Goal: Task Accomplishment & Management: Use online tool/utility

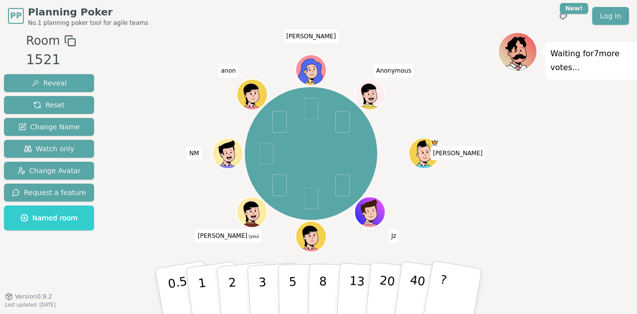
click at [154, 65] on div "[PERSON_NAME] [PERSON_NAME] (you) NM anon [PERSON_NAME] Anonymous" at bounding box center [310, 154] width 373 height 208
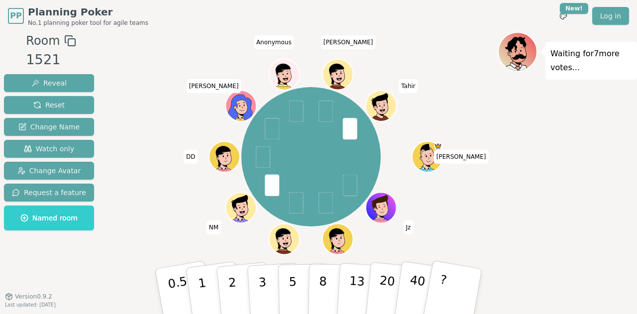
click at [543, 184] on div "Waiting for 7 more votes..." at bounding box center [567, 169] width 139 height 274
click at [238, 283] on button "2" at bounding box center [244, 291] width 57 height 79
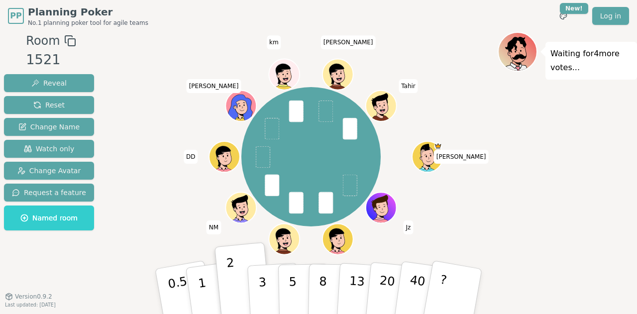
click at [557, 199] on div "Waiting for 4 more votes..." at bounding box center [567, 169] width 139 height 274
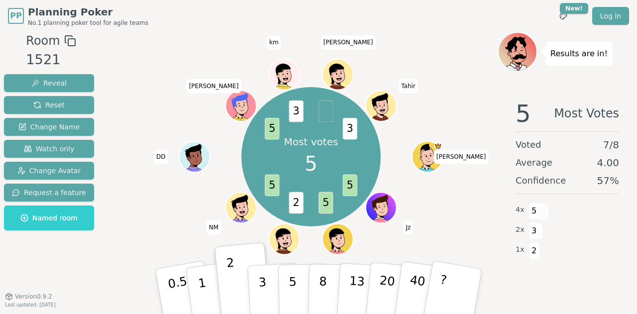
click at [149, 231] on div "Most votes 5 5 5 2 5 5 3 3 [PERSON_NAME] [PERSON_NAME] [PERSON_NAME] (you) NM D…" at bounding box center [310, 157] width 373 height 214
click at [175, 68] on div "Most votes 5 5 5 2 5 5 3 3 [PERSON_NAME] [PERSON_NAME] [PERSON_NAME] (you) NM D…" at bounding box center [310, 157] width 373 height 214
drag, startPoint x: 180, startPoint y: 48, endPoint x: 463, endPoint y: 224, distance: 333.4
click at [463, 224] on div "Most votes 5 5 5 2 5 5 3 3 [PERSON_NAME] [PERSON_NAME] [PERSON_NAME] (you) NM D…" at bounding box center [310, 169] width 373 height 274
click at [467, 225] on div "Most votes 5 5 5 2 5 5 3 3 [PERSON_NAME] [PERSON_NAME] [PERSON_NAME] (you) NM D…" at bounding box center [310, 157] width 373 height 214
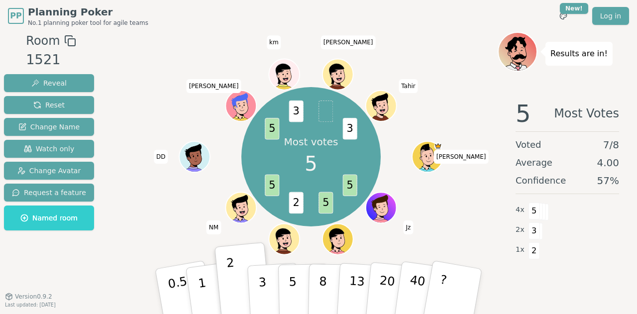
click at [466, 237] on div "Most votes 5 5 5 2 5 5 3 3 [PERSON_NAME] [PERSON_NAME] [PERSON_NAME] (you) NM D…" at bounding box center [310, 157] width 373 height 214
click at [210, 27] on div "PP Planning Poker No.1 planning poker tool for agile teams Toggle theme New! Lo…" at bounding box center [318, 16] width 621 height 32
click at [264, 291] on p "3" at bounding box center [263, 292] width 11 height 54
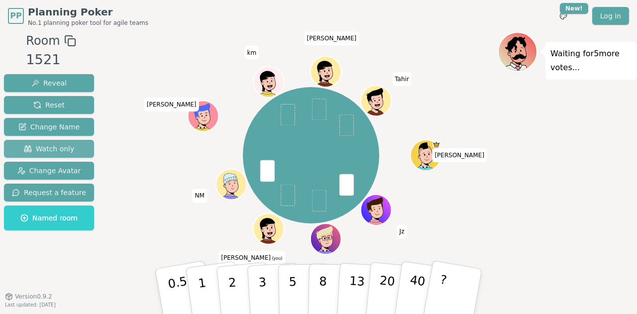
click at [56, 149] on span "Watch only" at bounding box center [49, 149] width 51 height 10
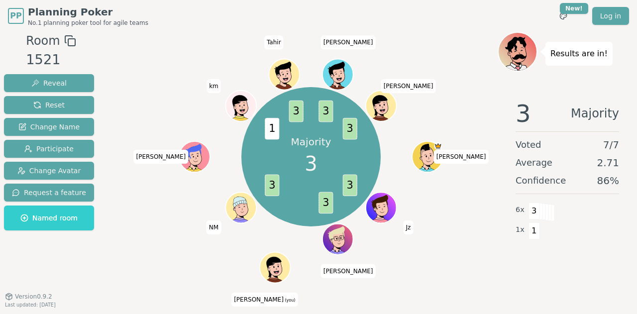
click at [184, 240] on div "Majority 3 3 3 3 1 3 3 3 [PERSON_NAME] [PERSON_NAME] [PERSON_NAME] (you) NM [PE…" at bounding box center [310, 157] width 373 height 214
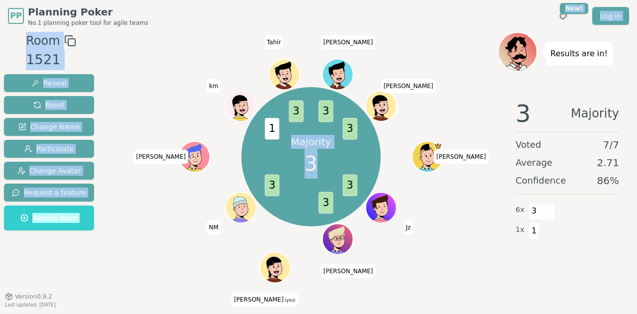
drag, startPoint x: 174, startPoint y: 20, endPoint x: 491, endPoint y: 268, distance: 402.2
click at [491, 268] on div "PP Planning Poker No.1 planning poker tool for agile teams Toggle theme New! Lo…" at bounding box center [318, 157] width 637 height 314
click at [467, 273] on div "Majority 3 3 3 3 1 3 3 3 [PERSON_NAME] [PERSON_NAME] [PERSON_NAME] (you) NM [PE…" at bounding box center [310, 169] width 373 height 274
drag, startPoint x: 455, startPoint y: 282, endPoint x: 191, endPoint y: 27, distance: 367.2
click at [191, 27] on div "PP Planning Poker No.1 planning poker tool for agile teams Toggle theme New! Lo…" at bounding box center [318, 157] width 637 height 314
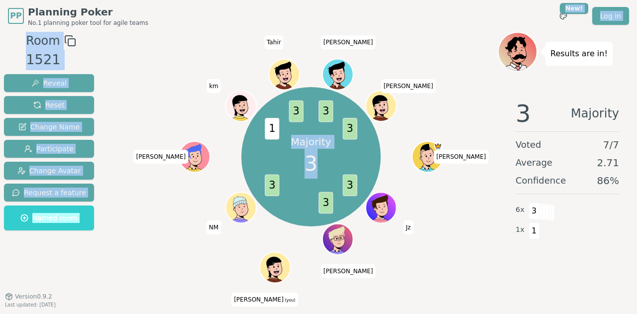
click at [191, 27] on div "PP Planning Poker No.1 planning poker tool for agile teams Toggle theme New! Lo…" at bounding box center [318, 16] width 621 height 32
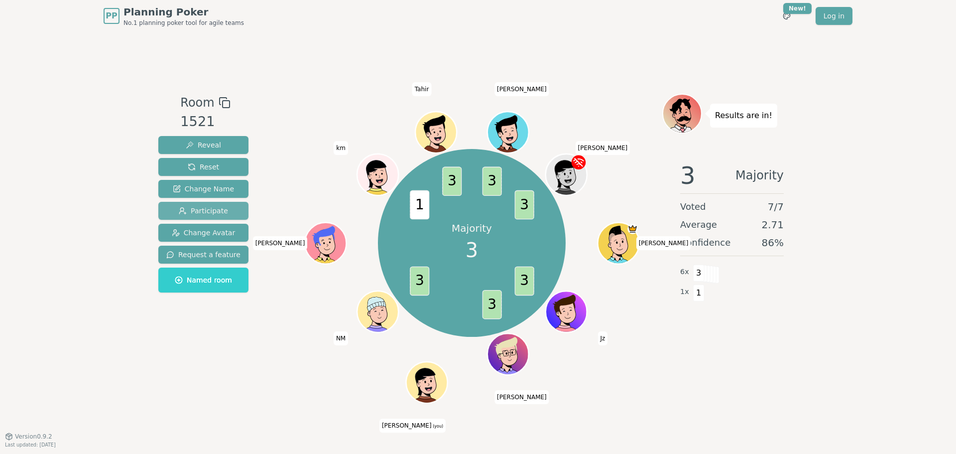
click at [200, 208] on span "Participate" at bounding box center [203, 211] width 49 height 10
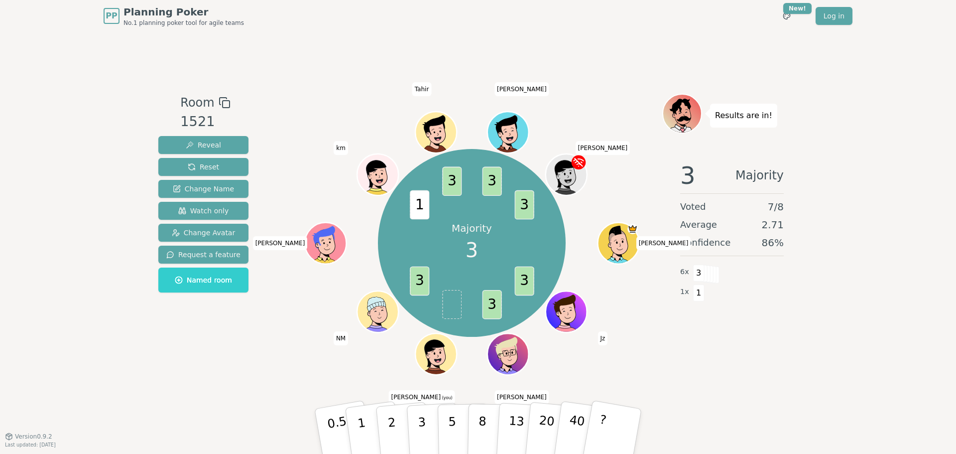
click at [637, 314] on div "3 Majority Voted 7 / 8 Average 2.71 Confidence 86 % 6 x 3 1 x 1" at bounding box center [731, 252] width 139 height 199
click at [637, 314] on div "Room 1521 Reveal Reset Change Name Watch only Change Avatar Request a feature N…" at bounding box center [477, 234] width 647 height 404
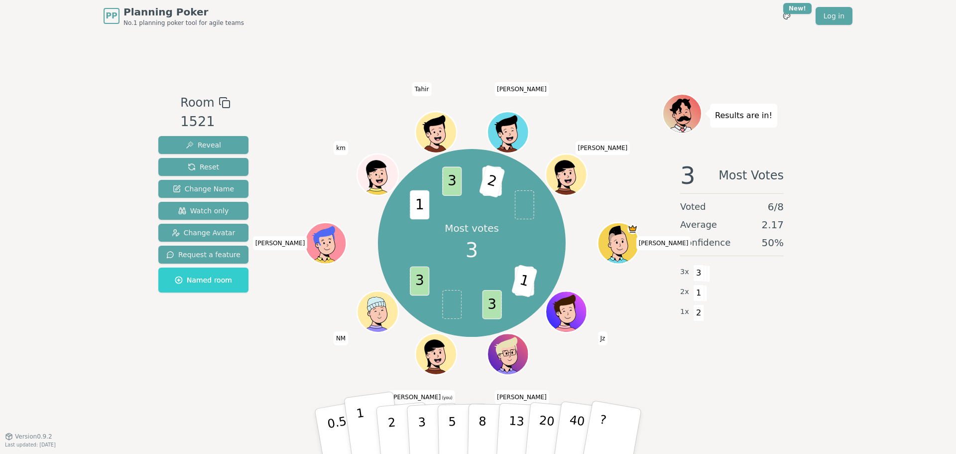
click at [359, 314] on p "1" at bounding box center [362, 432] width 15 height 54
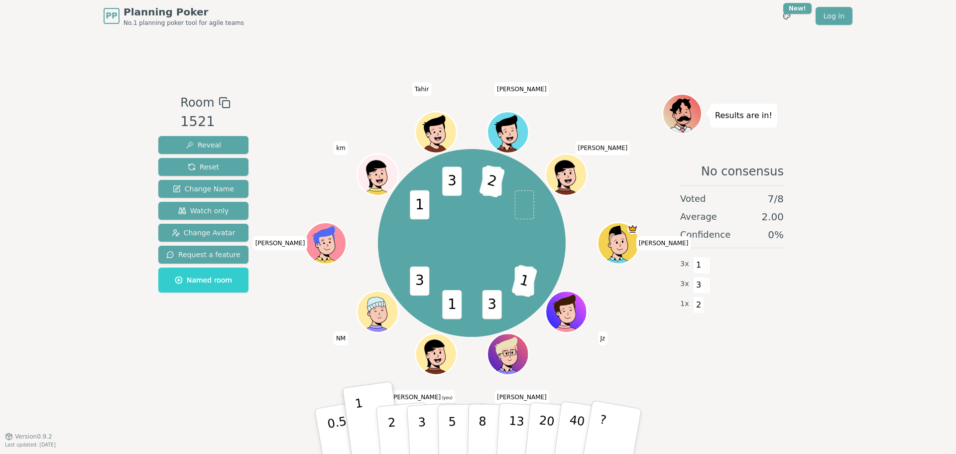
click at [637, 314] on div "No consensus Voted 7 / 8 Average 2.00 Confidence 0 % 3 x 1 3 x 3 1 x 2" at bounding box center [731, 252] width 139 height 199
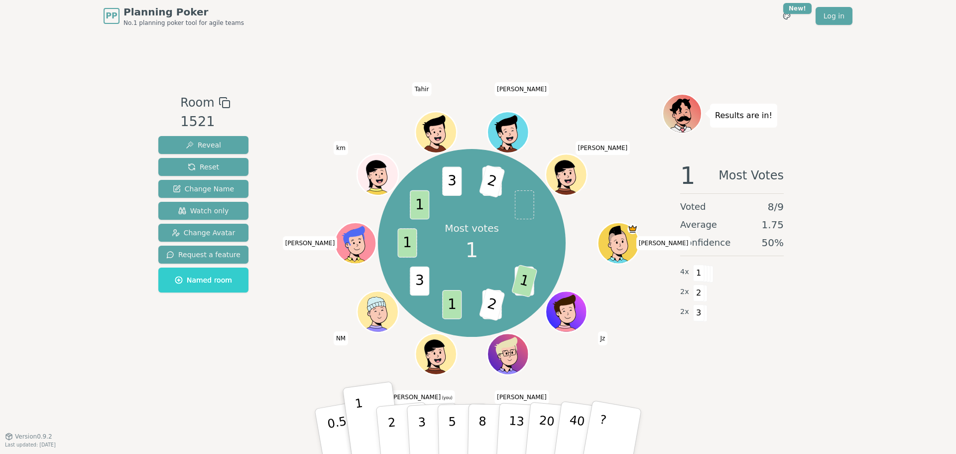
click at [637, 314] on div "PP Planning Poker No.1 planning poker tool for agile teams Toggle theme New! Lo…" at bounding box center [478, 227] width 956 height 454
click at [637, 283] on div "PP Planning Poker No.1 planning poker tool for agile teams Toggle theme New! Lo…" at bounding box center [478, 227] width 956 height 454
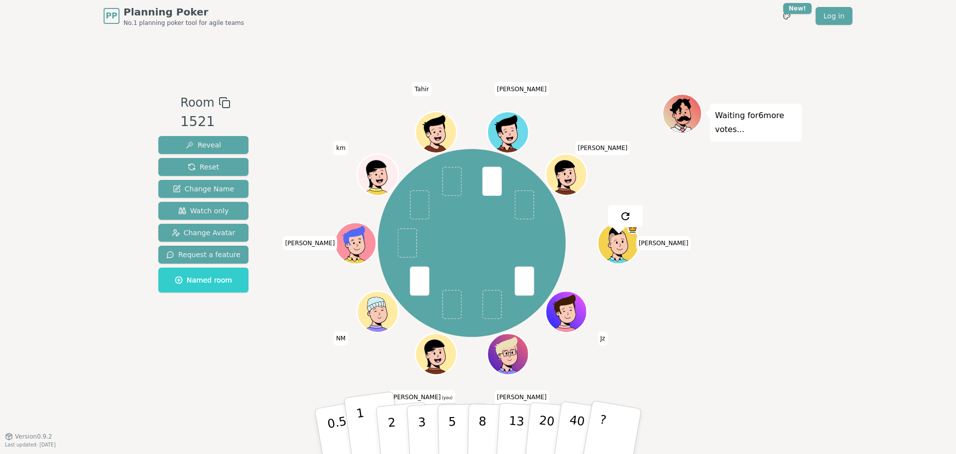
click at [363, 314] on p "1" at bounding box center [362, 432] width 15 height 54
click at [637, 293] on div "Waiting for 4 more votes..." at bounding box center [731, 234] width 139 height 280
